Goal: Task Accomplishment & Management: Complete application form

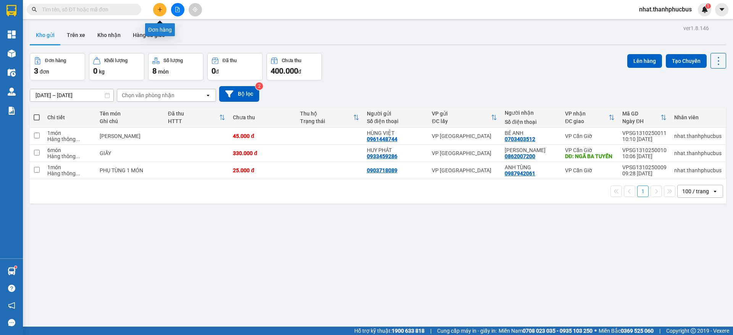
click at [156, 8] on button at bounding box center [159, 9] width 13 height 13
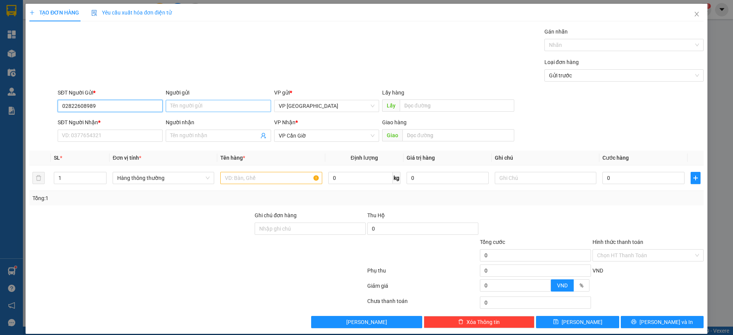
type input "02822608989"
click at [193, 101] on input "Người gửi" at bounding box center [218, 106] width 105 height 12
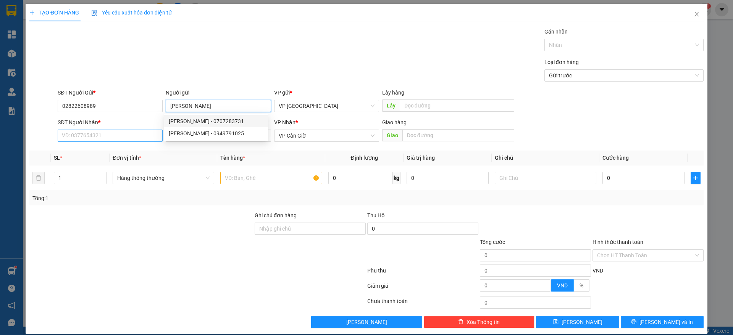
type input "[PERSON_NAME]"
click at [103, 137] on input "SĐT Người Nhận *" at bounding box center [110, 136] width 105 height 12
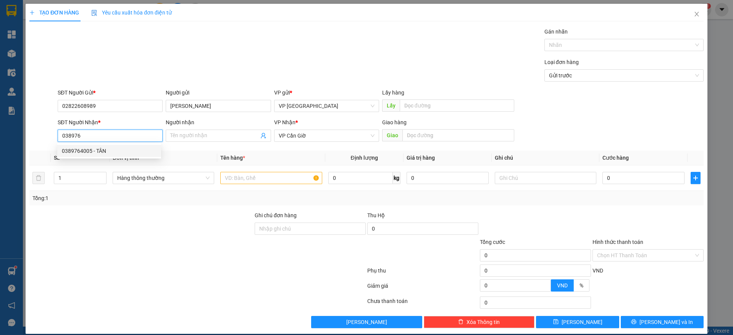
click at [108, 147] on div "0389764005 - TÂN" at bounding box center [109, 151] width 95 height 8
type input "0389764005"
type input "TÂN"
type input "NGÃ BA TUYẾN"
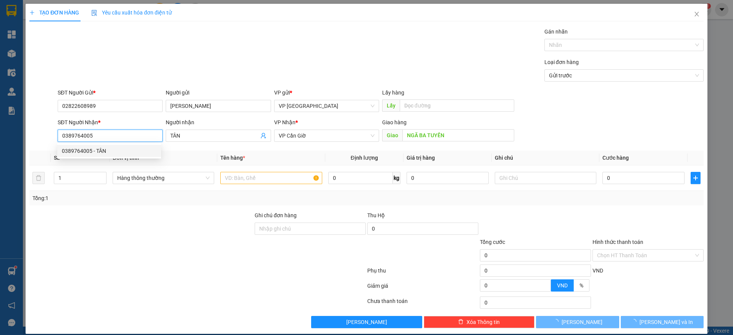
type input "35.000"
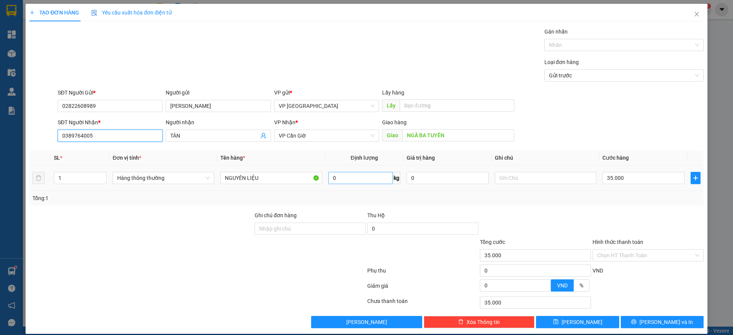
type input "0389764005"
click at [343, 182] on input "0" at bounding box center [360, 178] width 64 height 12
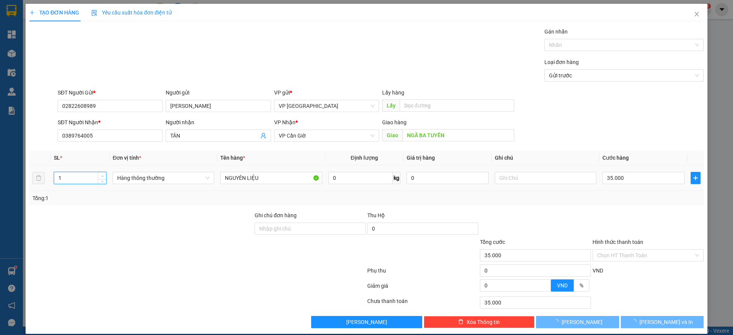
click at [103, 176] on span "up" at bounding box center [102, 176] width 5 height 5
type input "0"
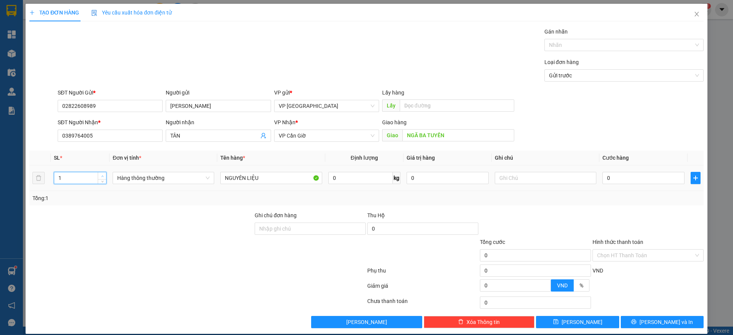
type input "2"
click at [103, 175] on span "up" at bounding box center [102, 176] width 5 height 5
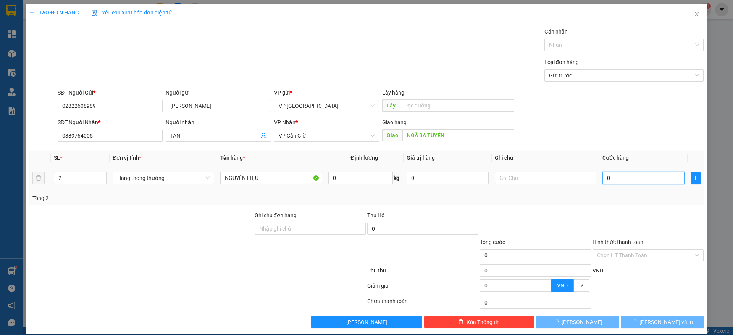
click at [630, 176] on input "0" at bounding box center [643, 178] width 82 height 12
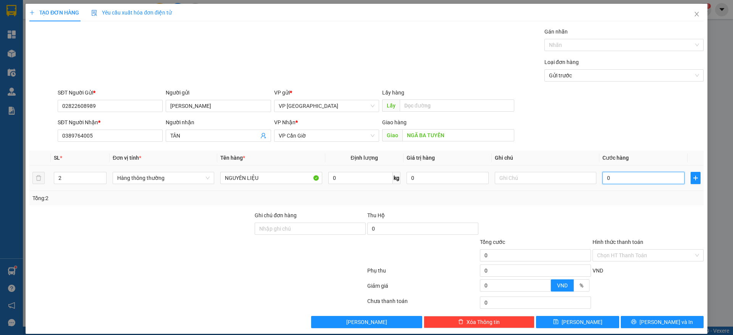
type input "5"
type input "50"
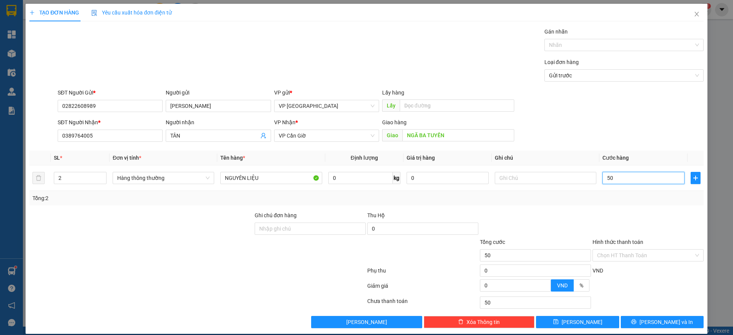
type input "50"
type input "50.000"
click at [640, 196] on div "Tổng: 2" at bounding box center [366, 198] width 668 height 8
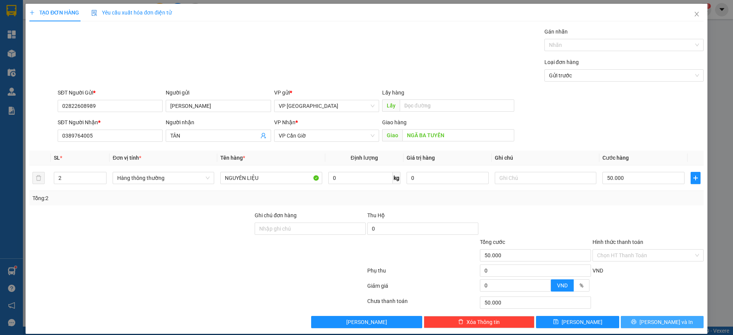
click at [654, 319] on span "[PERSON_NAME] và In" at bounding box center [665, 322] width 53 height 8
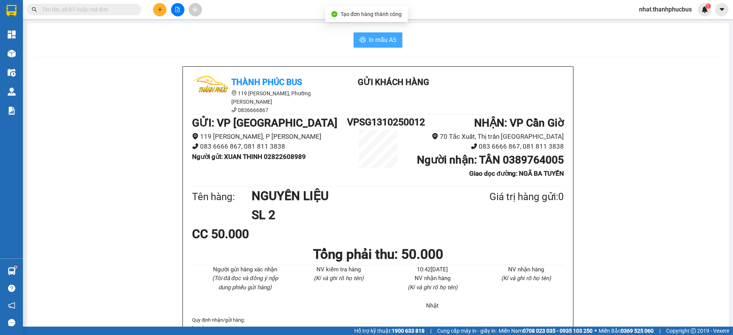
click at [366, 45] on button "In mẫu A5" at bounding box center [377, 39] width 49 height 15
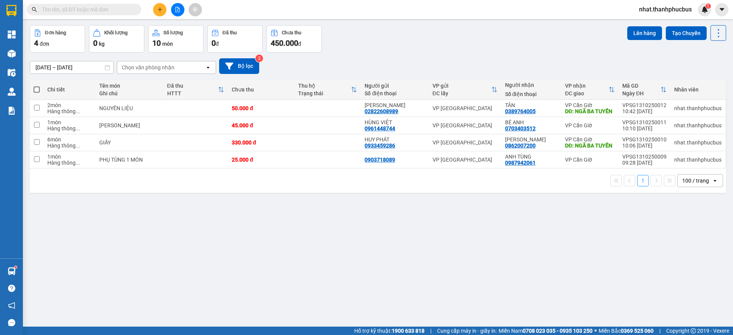
scroll to position [29, 0]
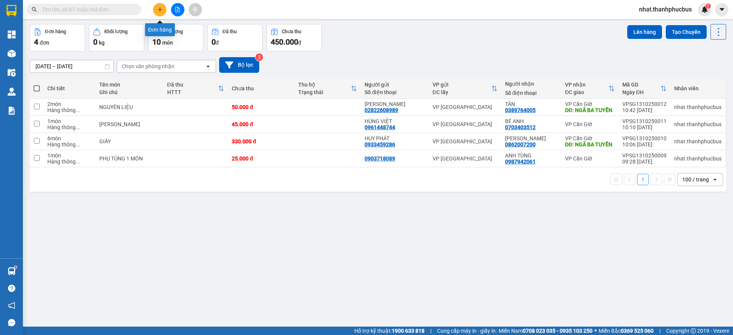
click at [157, 6] on button at bounding box center [159, 9] width 13 height 13
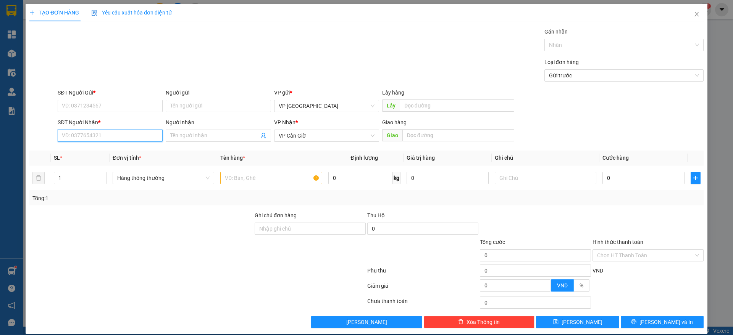
click at [130, 142] on input "SĐT Người Nhận *" at bounding box center [110, 136] width 105 height 12
type input "0985927277"
click at [184, 134] on input "Người nhận" at bounding box center [214, 136] width 88 height 8
type input "[PERSON_NAME]"
click at [122, 110] on input "SĐT Người Gửi *" at bounding box center [110, 106] width 105 height 12
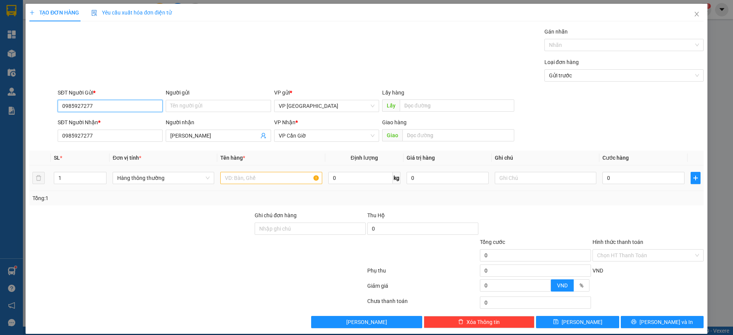
type input "0985927277"
click at [267, 176] on input "text" at bounding box center [271, 178] width 102 height 12
type input "HỒ SƠ"
click at [621, 182] on input "0" at bounding box center [643, 178] width 82 height 12
type input "2"
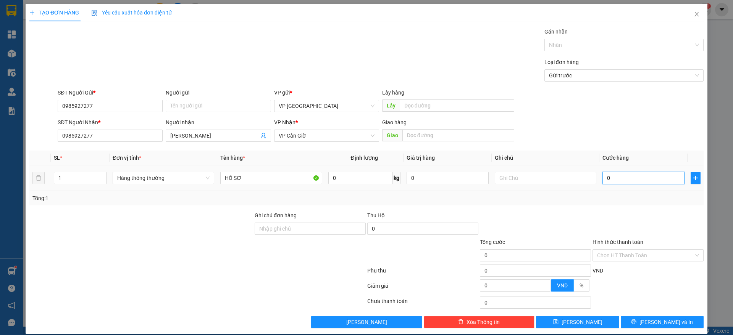
type input "2"
type input "25"
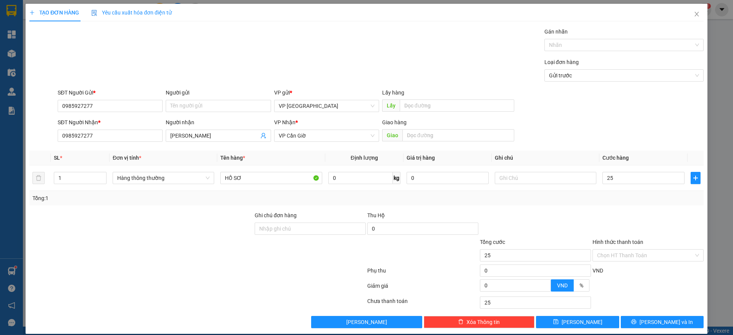
type input "25.000"
click at [620, 202] on div "Tổng: 1" at bounding box center [366, 198] width 674 height 15
click at [636, 319] on button "[PERSON_NAME] và In" at bounding box center [662, 322] width 83 height 12
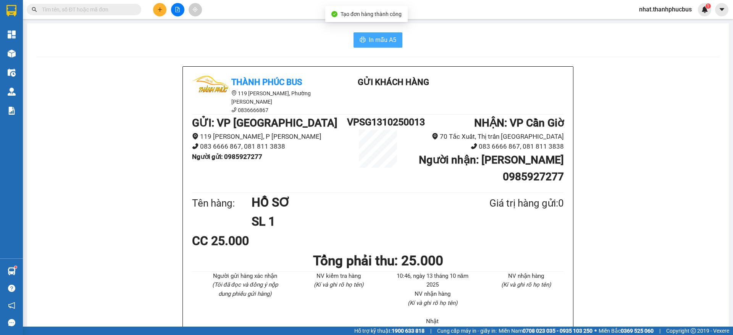
click at [369, 42] on span "In mẫu A5" at bounding box center [382, 40] width 27 height 10
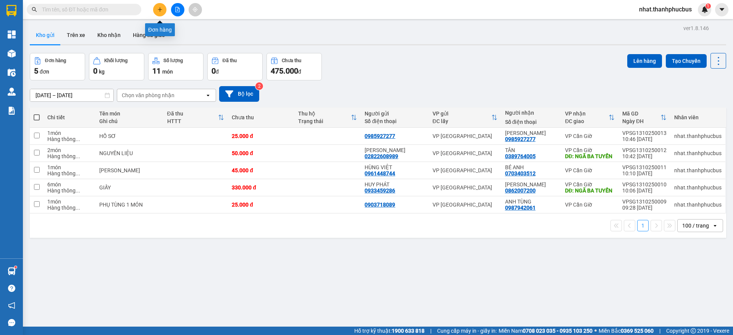
click at [162, 7] on icon "plus" at bounding box center [159, 9] width 5 height 5
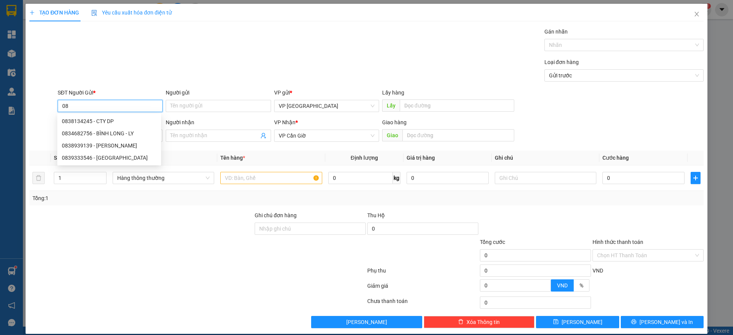
type input "0"
type input "0939929769"
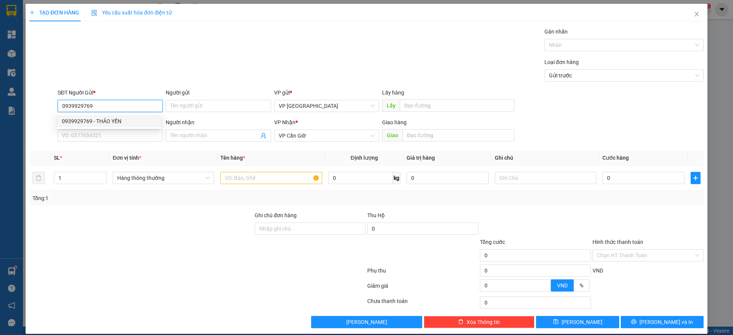
click at [114, 122] on div "0939929769 - THẢO YẾN" at bounding box center [109, 121] width 95 height 8
type input "THẢO YẾN"
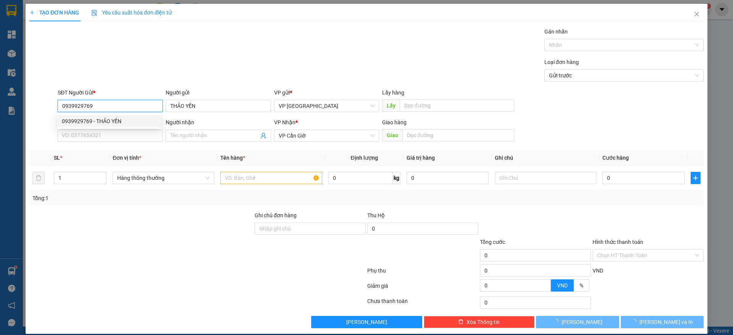
type input "25.000"
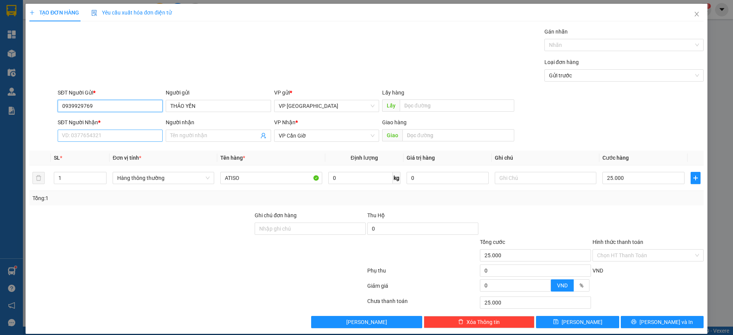
type input "0939929769"
click at [114, 138] on input "SĐT Người Nhận *" at bounding box center [110, 136] width 105 height 12
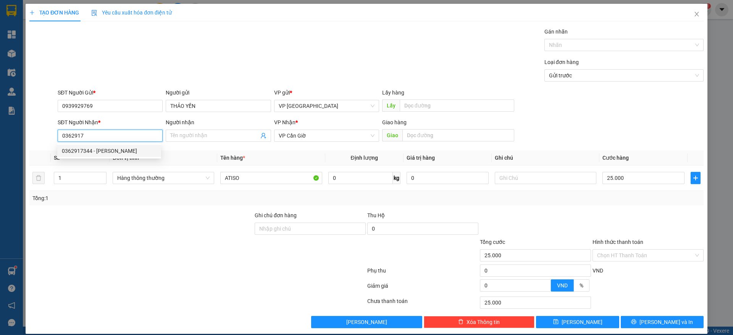
click at [118, 148] on div "0362917344 - [PERSON_NAME]" at bounding box center [109, 151] width 95 height 8
type input "0362917344"
type input "ANH HOÀNG"
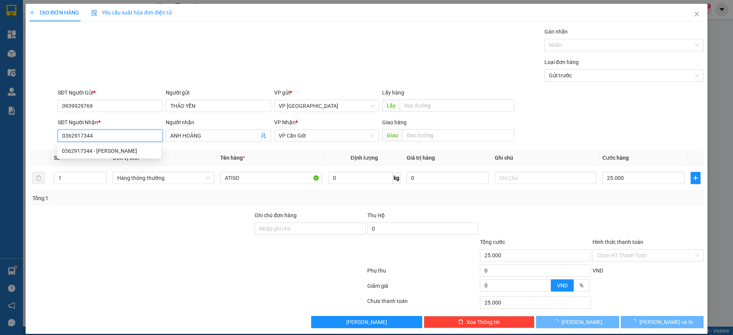
type input "35.000"
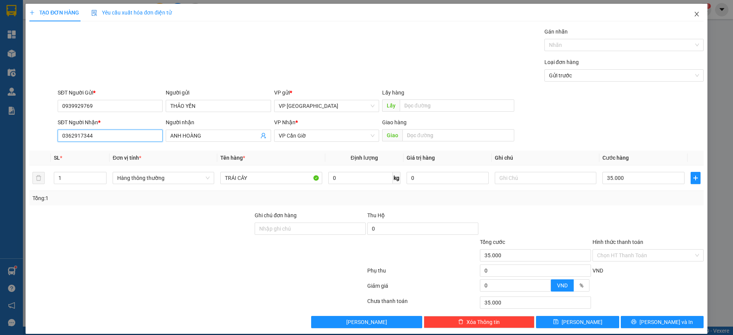
type input "0362917344"
click at [693, 16] on icon "close" at bounding box center [696, 14] width 6 height 6
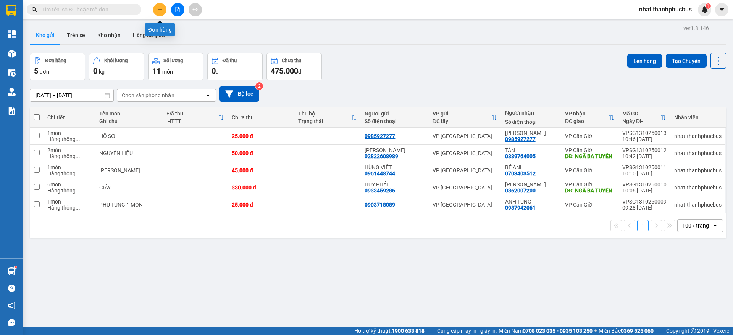
click at [160, 9] on icon "plus" at bounding box center [160, 9] width 4 height 0
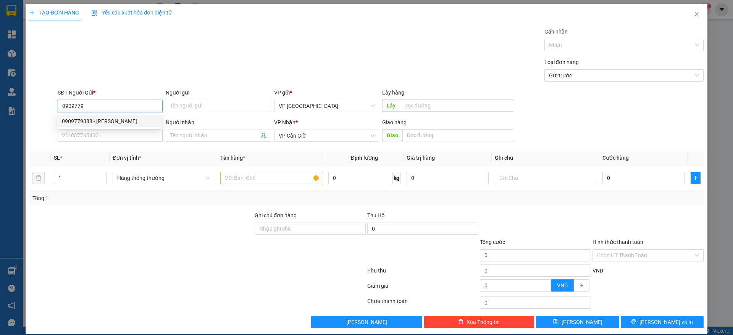
click at [122, 120] on div "0909779388 - [PERSON_NAME]" at bounding box center [109, 121] width 95 height 8
type input "0909779388"
type input "[PERSON_NAME]"
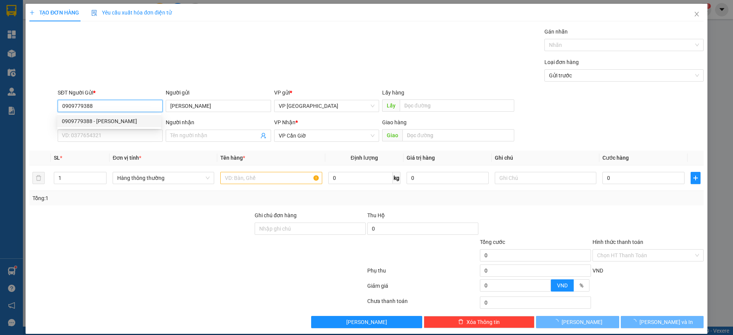
type input "25.000"
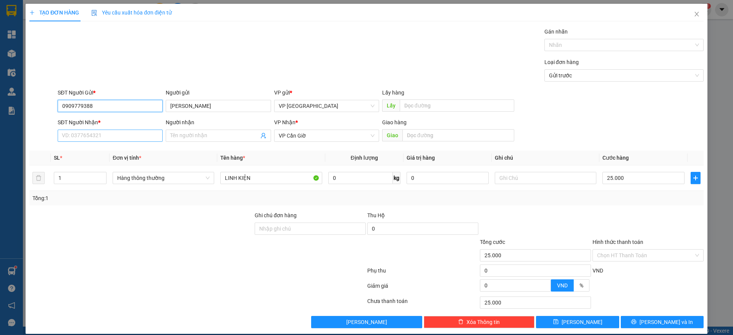
type input "0909779388"
click at [119, 133] on input "SĐT Người Nhận *" at bounding box center [110, 136] width 105 height 12
click at [122, 146] on div "0909779388 - [PERSON_NAME]" at bounding box center [109, 151] width 104 height 12
type input "0909779388"
type input "[PERSON_NAME]"
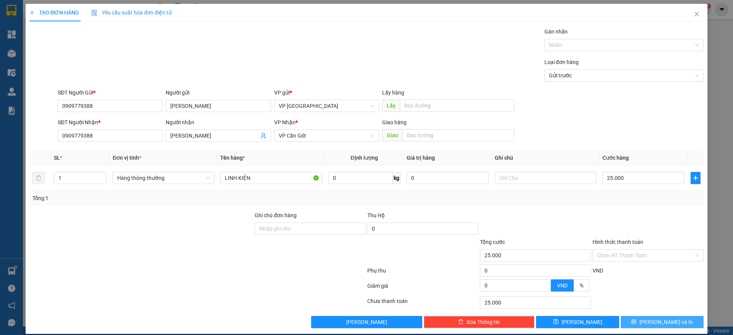
click at [636, 318] on button "[PERSON_NAME] và In" at bounding box center [662, 322] width 83 height 12
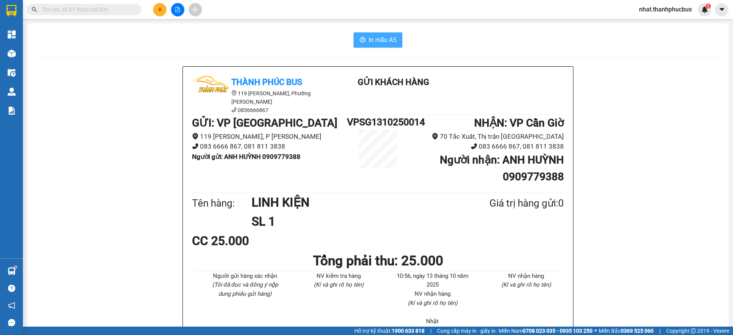
click at [383, 41] on span "In mẫu A5" at bounding box center [382, 40] width 27 height 10
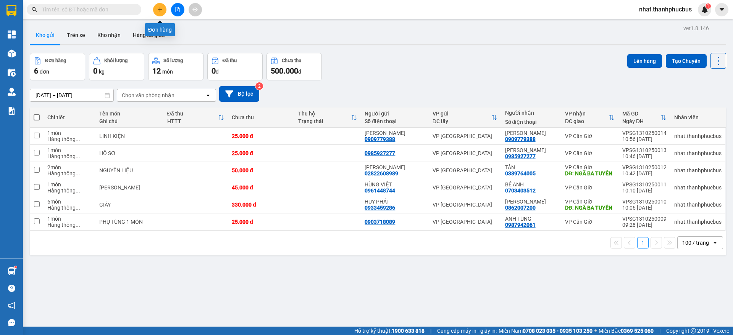
click at [162, 7] on icon "plus" at bounding box center [159, 9] width 5 height 5
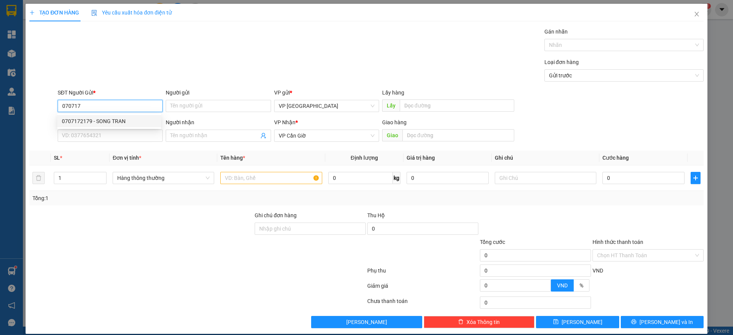
click at [114, 122] on div "0707172179 - SONG TRAN" at bounding box center [109, 121] width 95 height 8
type input "0707172179"
type input "SONG TRAN"
type input "75.000"
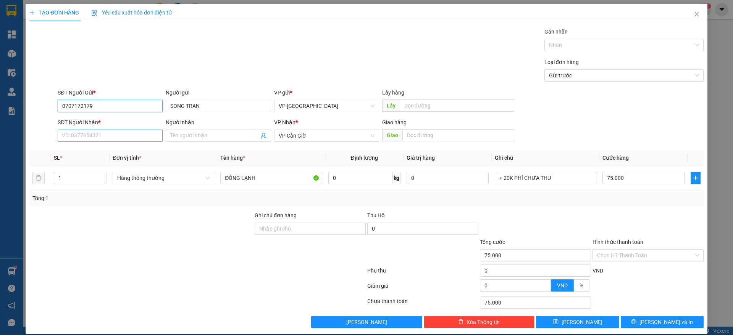
type input "0707172179"
click at [107, 140] on input "SĐT Người Nhận *" at bounding box center [110, 136] width 105 height 12
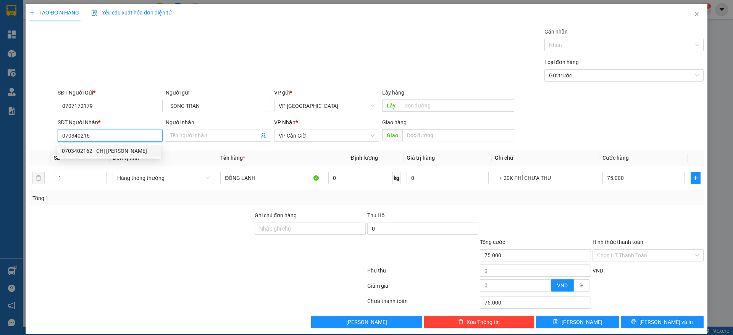
click at [111, 152] on div "0703402162 - CHỊ [PERSON_NAME]" at bounding box center [109, 151] width 95 height 8
type input "0703402162"
type input "CHỊ [PERSON_NAME]"
type input "NGÃ BA [GEOGRAPHIC_DATA]"
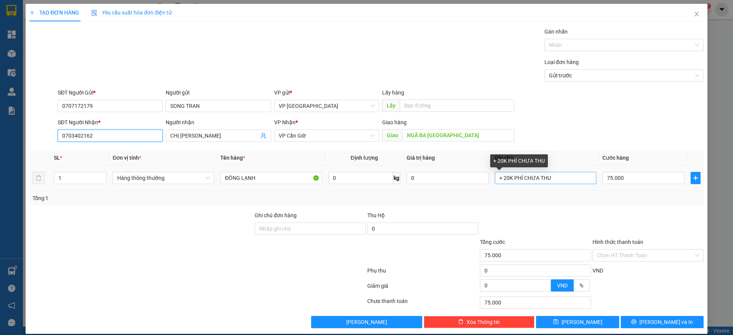
type input "0703402162"
click at [574, 176] on input "+ 20K PHÍ CHƯA THU" at bounding box center [546, 178] width 102 height 12
type input "+"
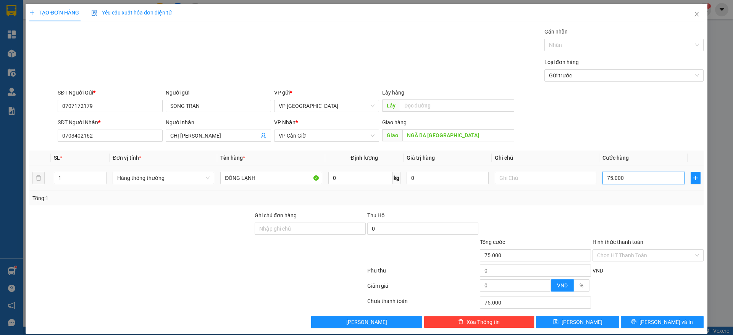
click at [604, 178] on input "75.000" at bounding box center [643, 178] width 82 height 12
type input "8"
type input "85"
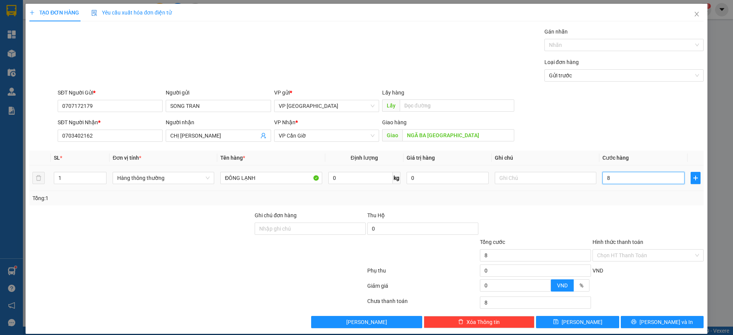
type input "85"
type input "85.000"
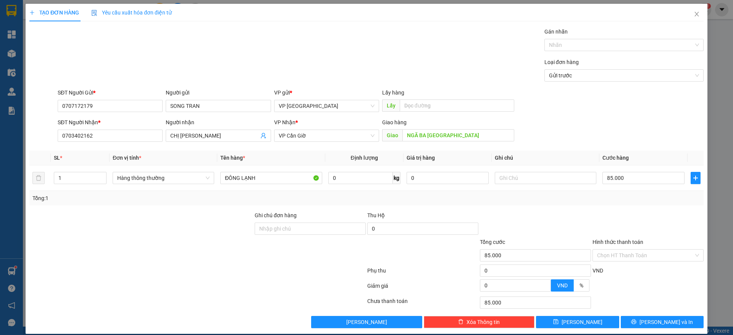
click at [614, 205] on div "Transit Pickup Surcharge Ids Transit Deliver Surcharge Ids Transit Deliver Surc…" at bounding box center [366, 177] width 674 height 301
click at [657, 318] on span "[PERSON_NAME] và In" at bounding box center [665, 322] width 53 height 8
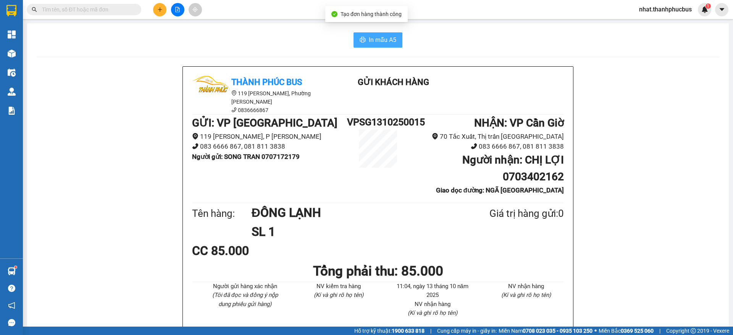
click at [358, 36] on button "In mẫu A5" at bounding box center [377, 39] width 49 height 15
